Goal: Transaction & Acquisition: Obtain resource

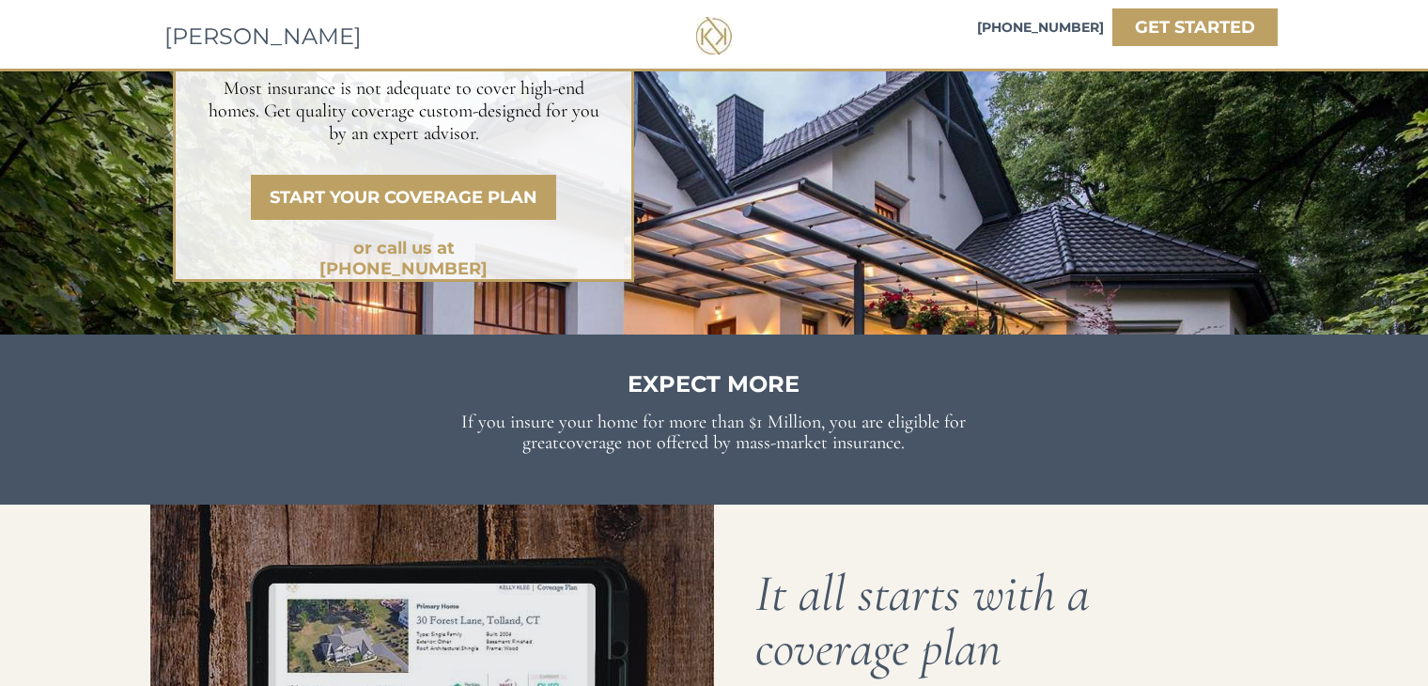
scroll to position [758, 0]
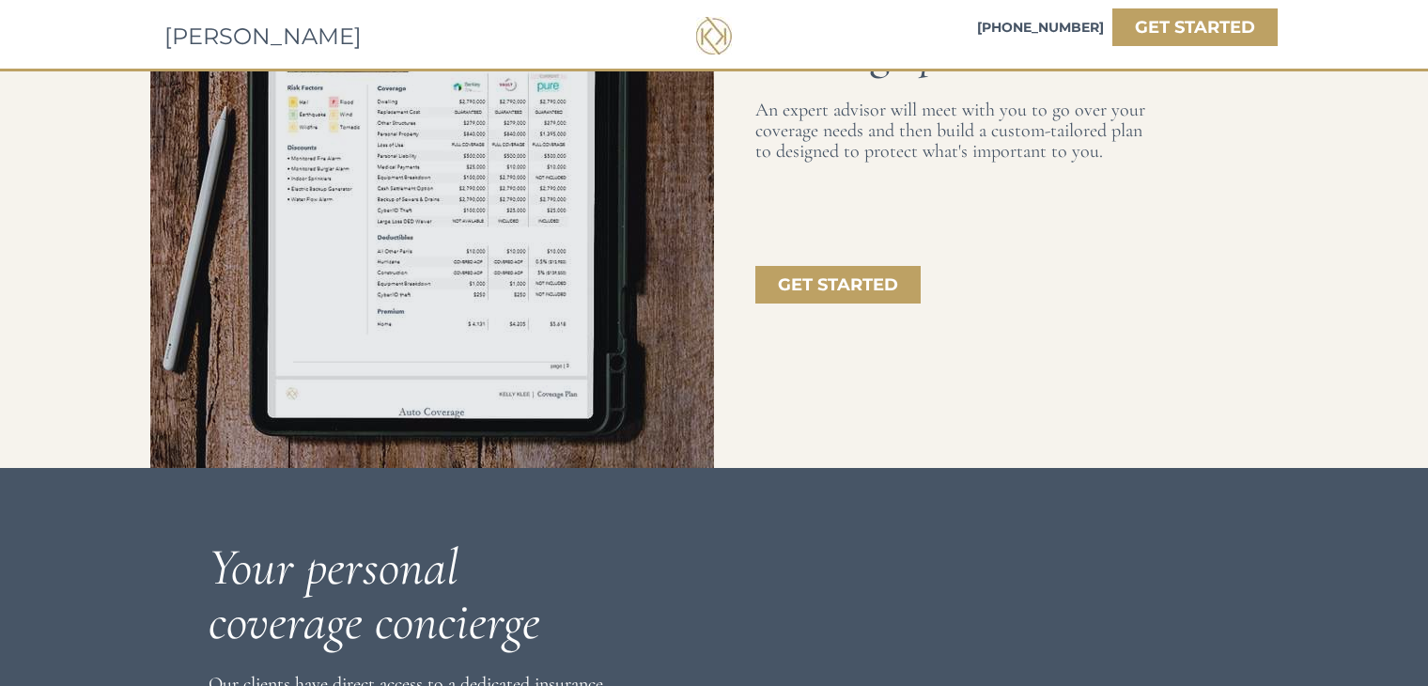
click at [219, 39] on span "[PERSON_NAME]" at bounding box center [262, 36] width 197 height 27
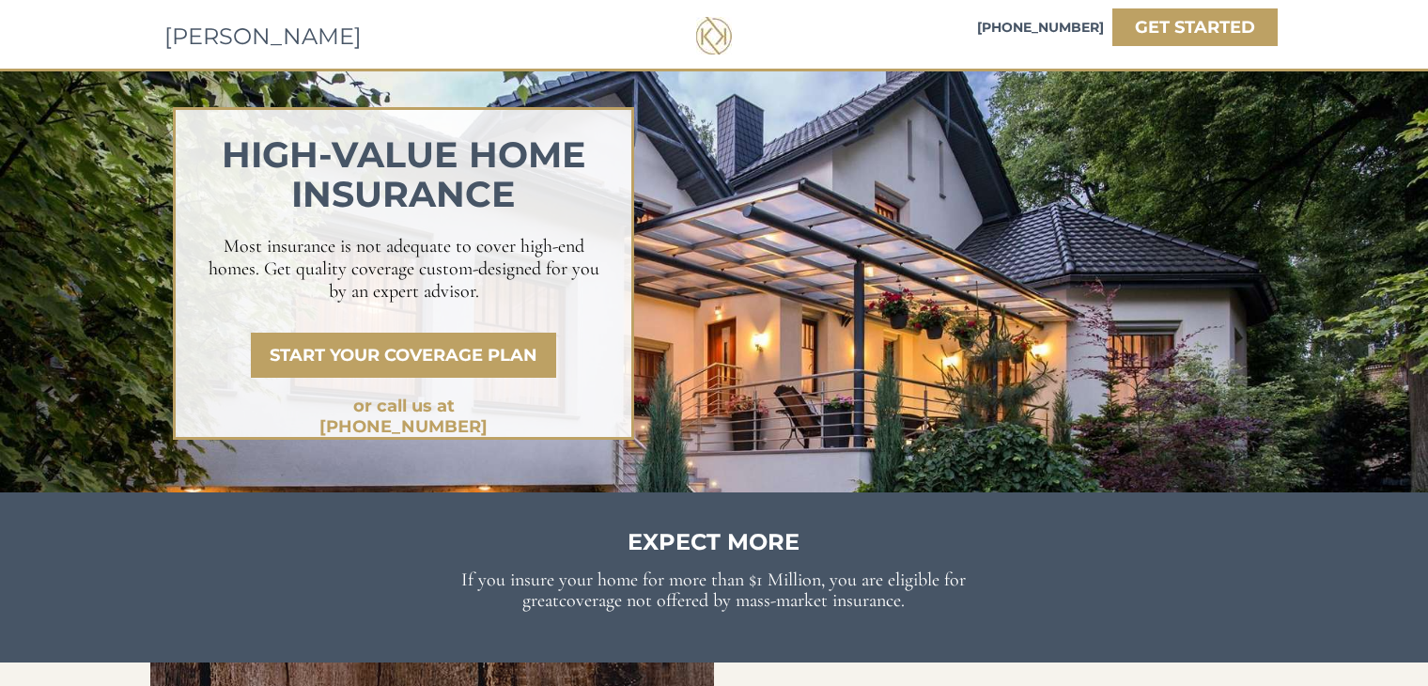
click at [712, 30] on div at bounding box center [714, 36] width 36 height 38
click at [1235, 26] on strong "GET STARTED" at bounding box center [1195, 27] width 120 height 21
